Goal: Information Seeking & Learning: Learn about a topic

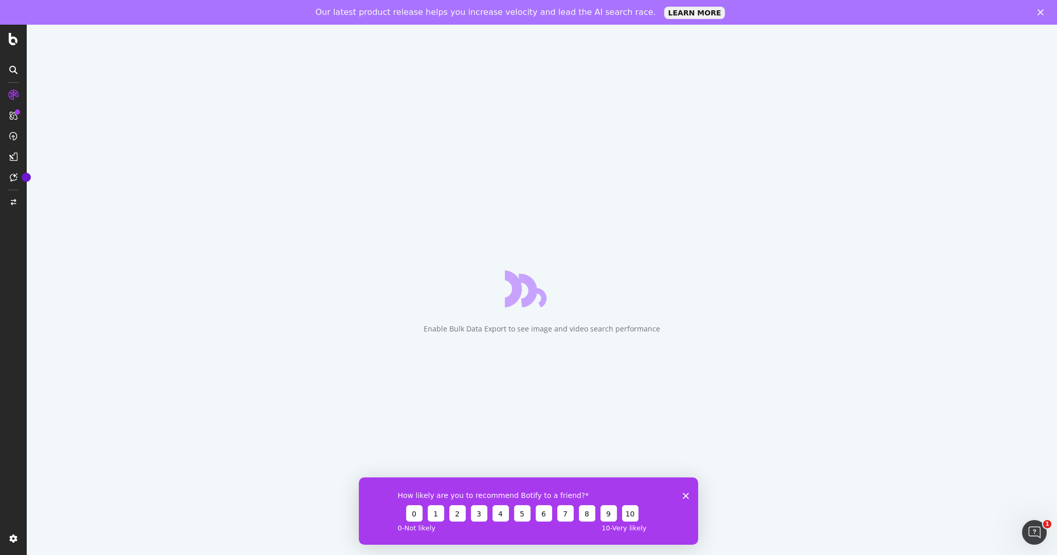
click at [684, 496] on icon "Close survey" at bounding box center [685, 495] width 6 height 6
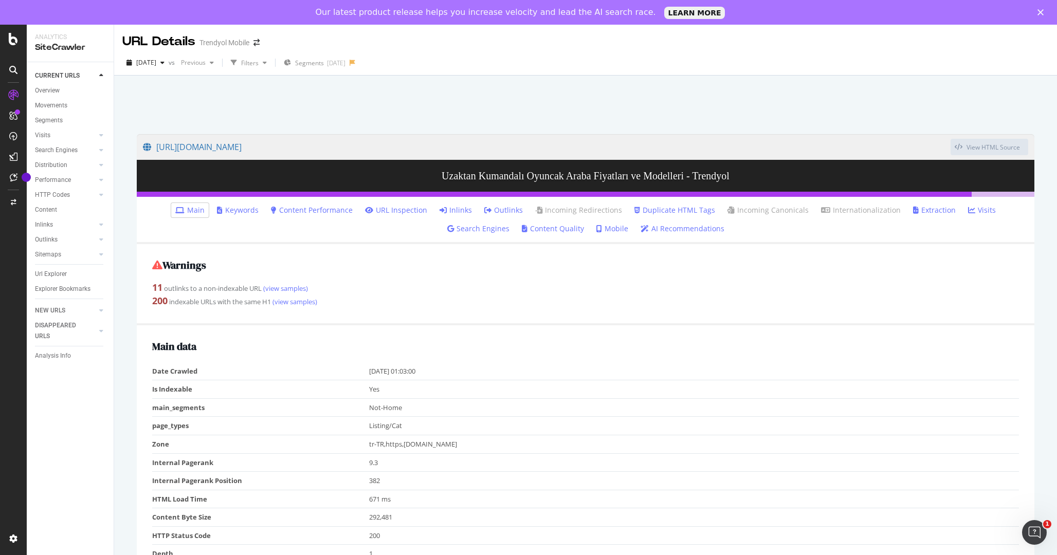
click at [507, 107] on div at bounding box center [585, 102] width 918 height 44
click at [69, 90] on link "Overview" at bounding box center [70, 90] width 71 height 11
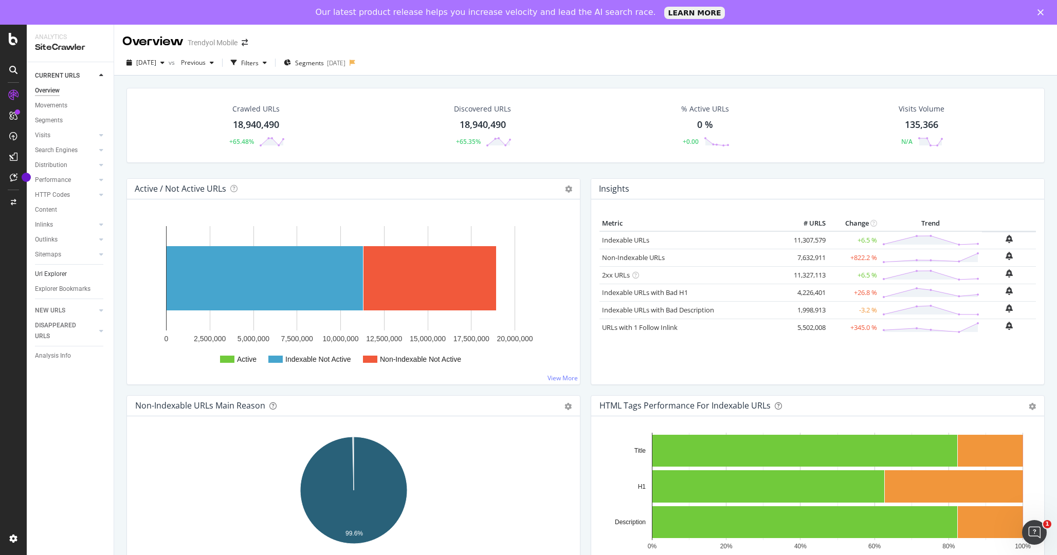
click at [72, 276] on link "Url Explorer" at bounding box center [70, 274] width 71 height 11
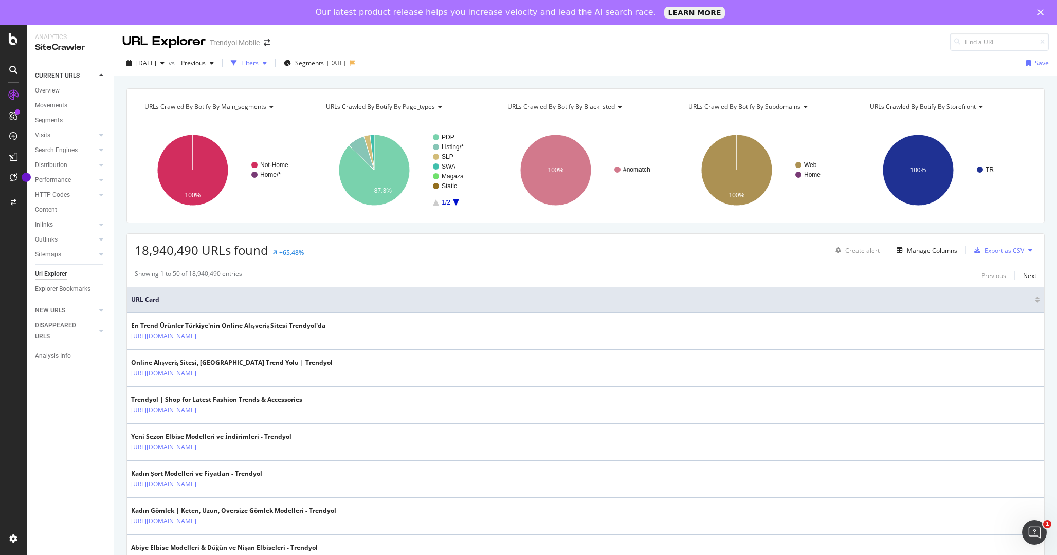
click at [237, 62] on icon "button" at bounding box center [234, 63] width 6 height 6
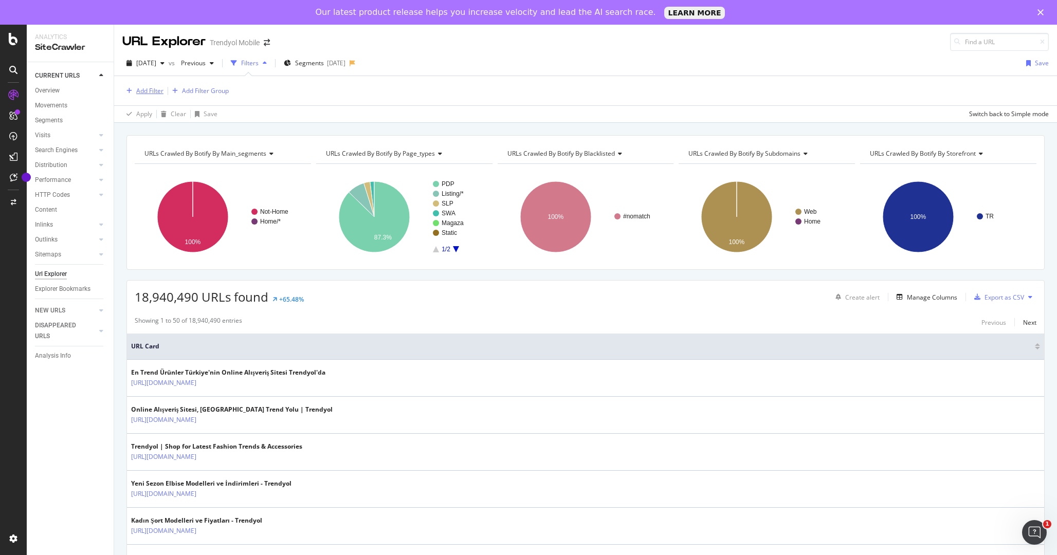
click at [149, 90] on div "Add Filter" at bounding box center [149, 90] width 27 height 9
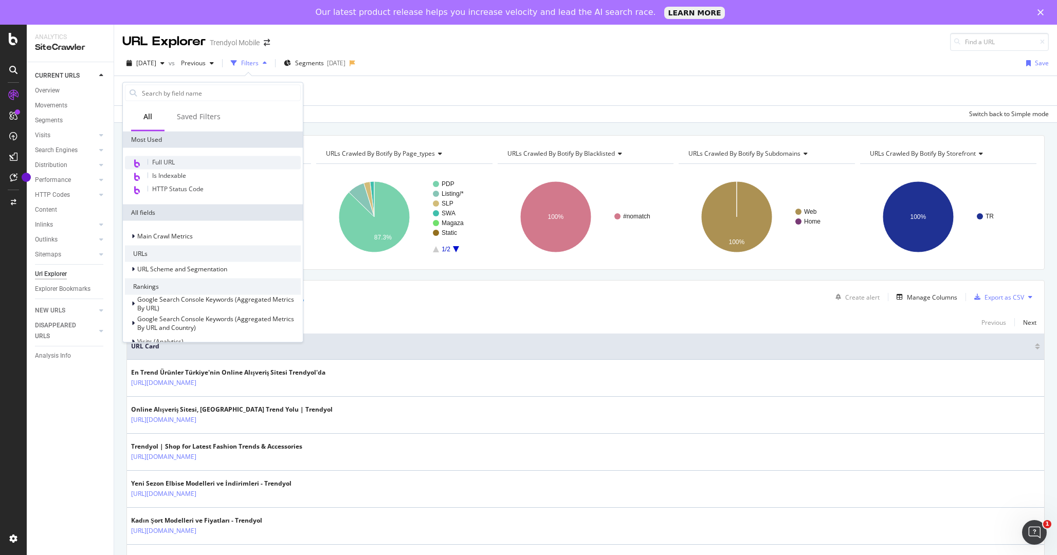
click at [180, 159] on div "Full URL" at bounding box center [213, 162] width 176 height 13
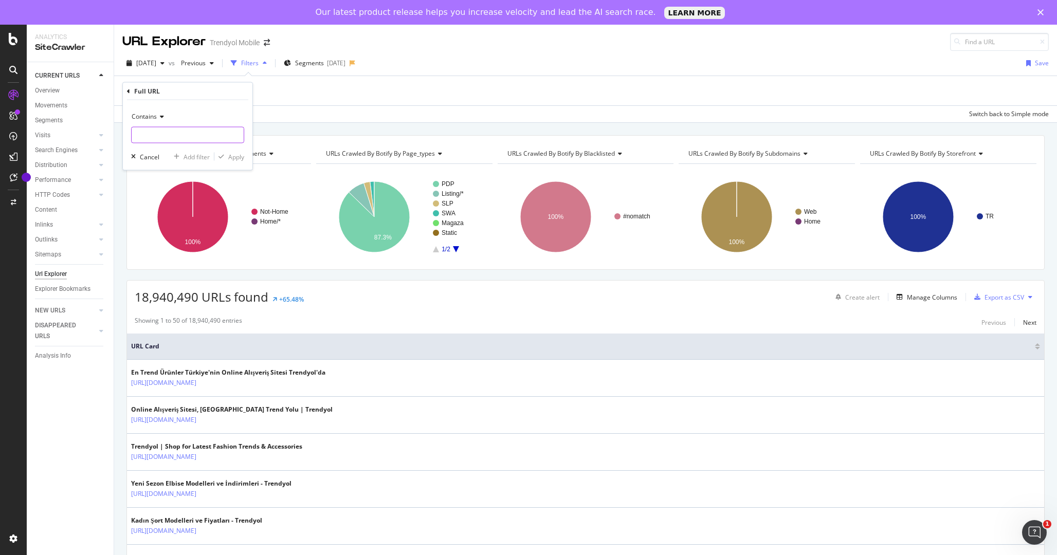
click at [169, 134] on input "text" at bounding box center [188, 135] width 112 height 16
type input "elbise"
click at [238, 157] on div "Apply" at bounding box center [236, 156] width 16 height 9
